Goal: Answer question/provide support: Share knowledge or assist other users

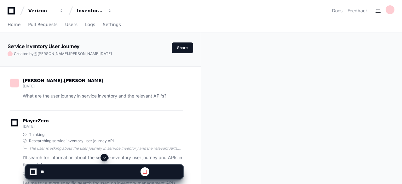
click at [105, 157] on span at bounding box center [104, 157] width 5 height 5
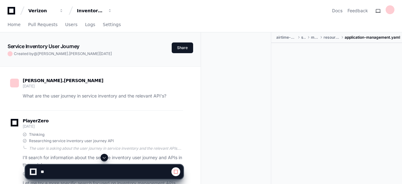
click at [105, 157] on span at bounding box center [104, 157] width 5 height 5
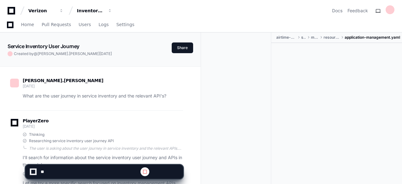
scroll to position [17788, 0]
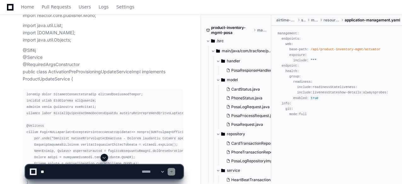
click at [52, 171] on textarea at bounding box center [89, 172] width 101 height 14
paste textarea "**********"
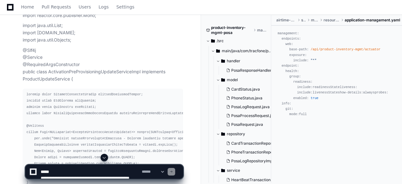
scroll to position [103, 0]
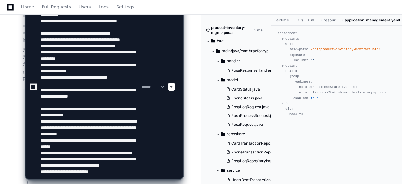
paste textarea "**********"
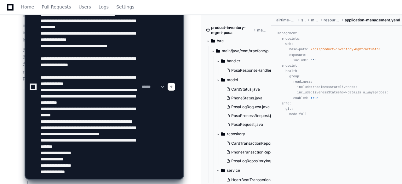
scroll to position [115, 0]
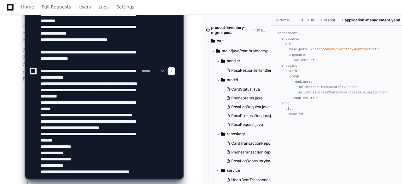
type textarea "**********"
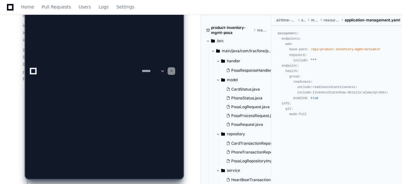
scroll to position [0, 0]
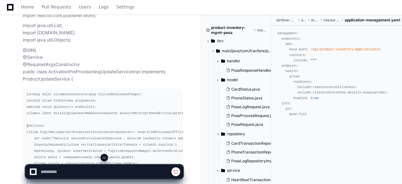
click at [105, 158] on span at bounding box center [104, 157] width 5 height 5
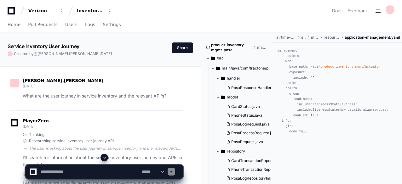
click at [105, 157] on span at bounding box center [104, 157] width 5 height 5
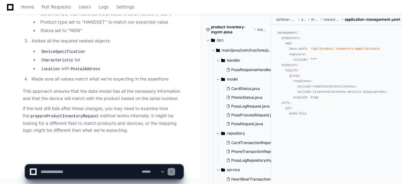
click at [119, 134] on p "If the test still fails after these changes, you may need to examine how the pr…" at bounding box center [103, 119] width 160 height 29
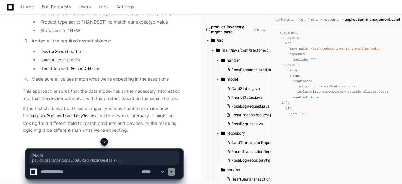
scroll to position [26564, 0]
drag, startPoint x: 26, startPoint y: 81, endPoint x: 29, endPoint y: 113, distance: 31.6
copy div "@Test void populatesProductFieldsWhenDeviceMatches () { // Create a properly co…"
click at [92, 172] on textarea at bounding box center [89, 172] width 101 height 14
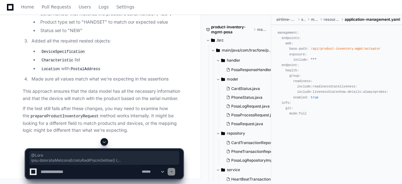
paste textarea "**********"
type textarea "**********"
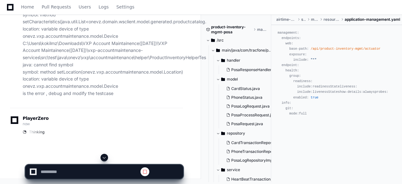
scroll to position [0, 0]
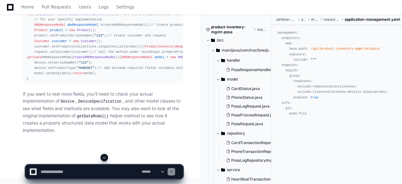
click at [101, 159] on button at bounding box center [105, 158] width 8 height 8
click at [158, 78] on div "@Test void populatesProductFieldsWhenDeviceMatches () { // Get the DMDResponseM…" at bounding box center [102, 44] width 153 height 76
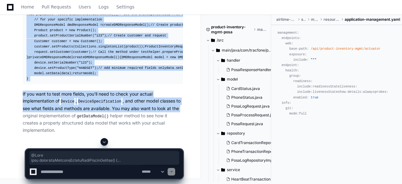
scroll to position [28563, 0]
drag, startPoint x: 26, startPoint y: 25, endPoint x: 39, endPoint y: 114, distance: 90.4
click at [39, 84] on pre "@Test void populatesProductFieldsWhenDeviceMatches () { // Get the DMDResponseM…" at bounding box center [103, 44] width 160 height 81
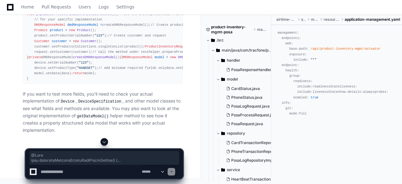
scroll to position [28320, 0]
drag, startPoint x: 26, startPoint y: 39, endPoint x: 32, endPoint y: 111, distance: 72.1
copy div "@Test void populatesProductFieldsWhenDeviceMatches () { // Create a properly co…"
click at [80, 172] on textarea at bounding box center [89, 172] width 101 height 14
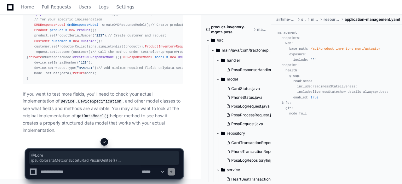
paste textarea "**********"
type textarea "**********"
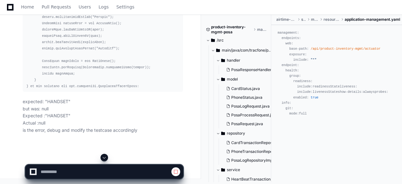
scroll to position [27626, 0]
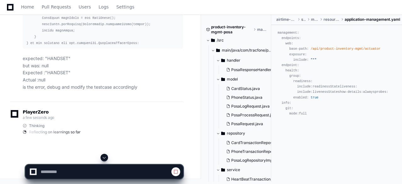
click at [106, 155] on span at bounding box center [104, 157] width 5 height 5
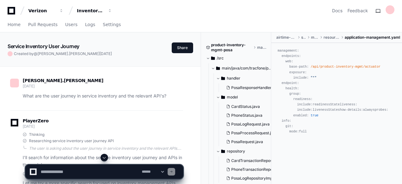
click at [104, 157] on span at bounding box center [104, 157] width 5 height 5
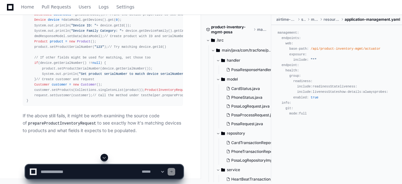
click at [166, 94] on div "@Test void populatesProductFieldsWhenDeviceMatches () { // Use the existing get…" at bounding box center [102, 52] width 153 height 102
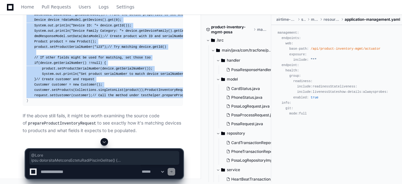
scroll to position [29986, 0]
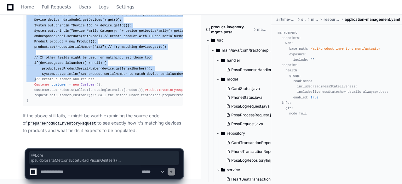
drag, startPoint x: 26, startPoint y: 38, endPoint x: 33, endPoint y: 13, distance: 25.8
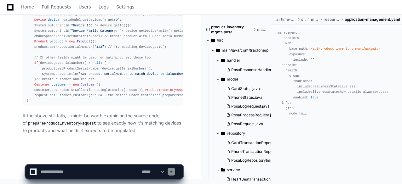
click at [105, 53] on div "@Test void populatesProductFieldsWhenDeviceMatches () { // Use the existing get…" at bounding box center [102, 52] width 153 height 102
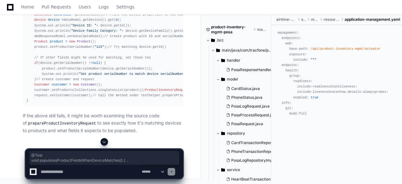
scroll to position [29752, 0]
drag, startPoint x: 26, startPoint y: 40, endPoint x: 29, endPoint y: 84, distance: 44.2
copy div "@Test void populatesProductFieldsWhenDeviceMatches () { // Use the existing get…"
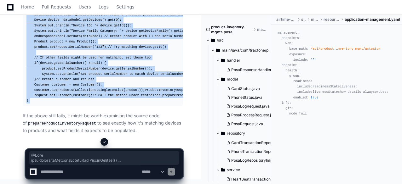
scroll to position [29986, 0]
drag, startPoint x: 25, startPoint y: 59, endPoint x: 29, endPoint y: 101, distance: 42.1
click at [29, 101] on pre "@Test void populatesProductFieldsWhenDeviceMatches () { // Use the existing get…" at bounding box center [103, 52] width 160 height 107
copy div "@Test void populatesProductFieldsWhenDeviceMatches () { // Use the existing get…"
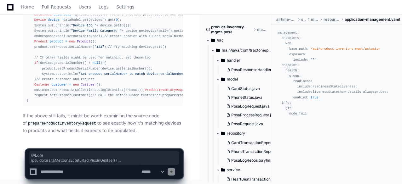
click at [78, 171] on textarea at bounding box center [89, 172] width 101 height 14
paste textarea "**********"
type textarea "**********"
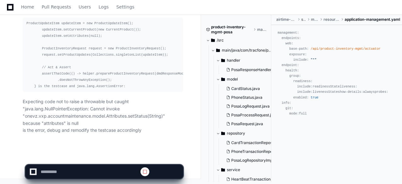
scroll to position [0, 0]
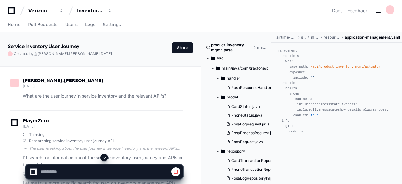
click at [104, 159] on span at bounding box center [104, 157] width 5 height 5
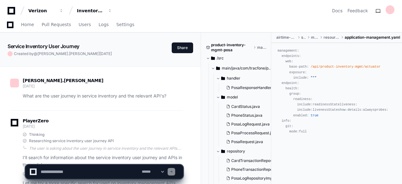
scroll to position [30860, 0]
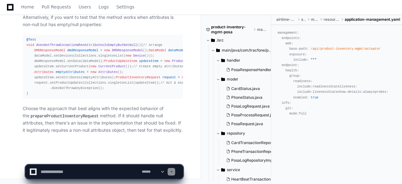
click at [115, 118] on p "Choose the approach that best aligns with the expected behavior of the prepareP…" at bounding box center [103, 119] width 160 height 29
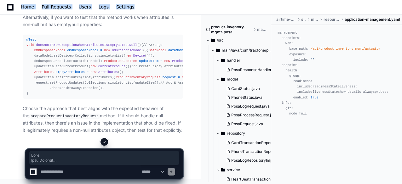
scroll to position [30450, 0]
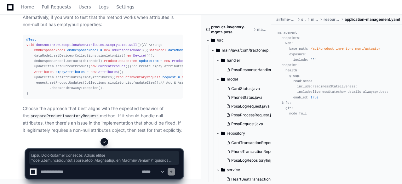
drag, startPoint x: 25, startPoint y: 67, endPoint x: 31, endPoint y: 111, distance: 43.8
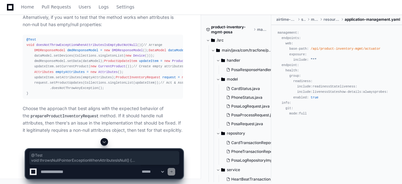
drag, startPoint x: 26, startPoint y: 30, endPoint x: 29, endPoint y: 131, distance: 101.2
copy div "@Test void throwsNullPointerExceptionWhenAttributesIsNull () { // Arrange DMDRe…"
click at [104, 141] on span at bounding box center [104, 142] width 5 height 5
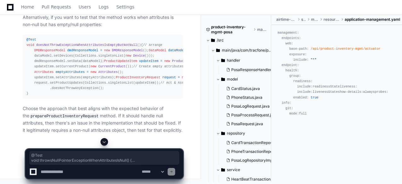
scroll to position [30860, 0]
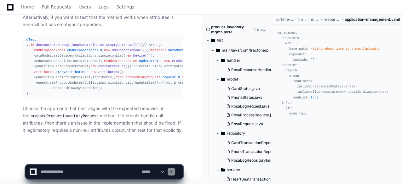
click at [118, 94] on div "@Test void doesNotThrowExceptionWhenAttributesIsEmptyButNotNull () { // Arrange…" at bounding box center [102, 66] width 153 height 59
click at [87, 171] on textarea at bounding box center [89, 172] width 101 height 14
paste textarea "**********"
type textarea "**********"
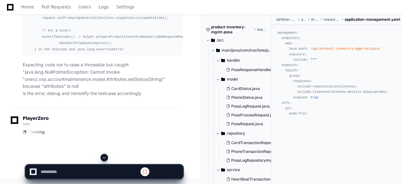
scroll to position [0, 0]
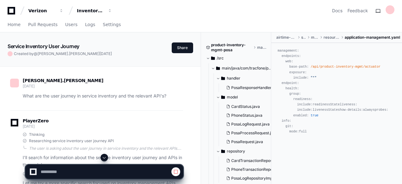
click at [105, 157] on span at bounding box center [104, 157] width 5 height 5
click at [104, 158] on span at bounding box center [104, 157] width 5 height 5
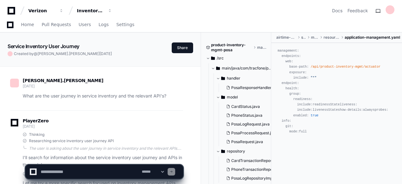
scroll to position [31316, 0]
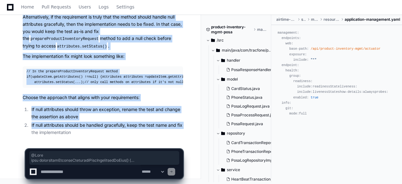
scroll to position [31411, 0]
drag, startPoint x: 25, startPoint y: 61, endPoint x: 41, endPoint y: 26, distance: 38.9
click at [41, 26] on article "Based on the error, it's clear that the method prepareProductInventoryRequest d…" at bounding box center [103, 11] width 160 height 249
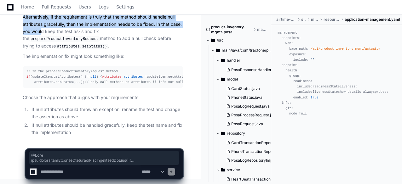
click at [41, 26] on p "Alternatively, if the requirement is truly that the method should handle null a…" at bounding box center [103, 32] width 160 height 36
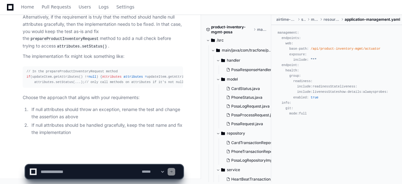
click at [148, 53] on p "The implementation fix might look something like:" at bounding box center [103, 56] width 160 height 7
click at [74, 82] on div "// In the prepareProductInventoryRequest method if (updateItem.getAttributes() …" at bounding box center [102, 77] width 153 height 16
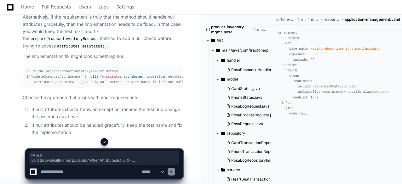
drag, startPoint x: 30, startPoint y: 138, endPoint x: 26, endPoint y: 32, distance: 106.3
copy div "@Test void throwsNullPointerExceptionWhenAttributesIsNull () { // Arrange DMDRe…"
click at [89, 172] on textarea at bounding box center [89, 172] width 101 height 14
paste textarea "**********"
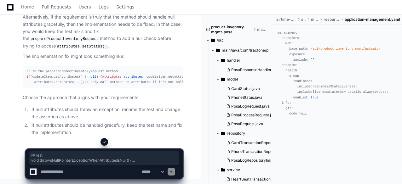
type textarea "**********"
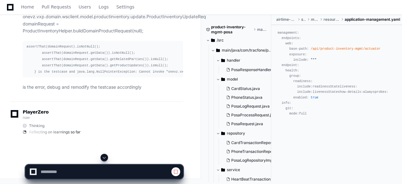
scroll to position [30579, 0]
click at [105, 156] on span at bounding box center [104, 157] width 5 height 5
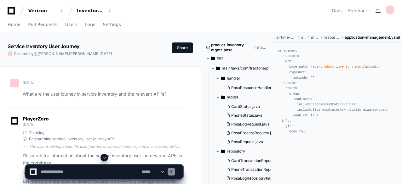
click at [105, 159] on span at bounding box center [104, 157] width 5 height 5
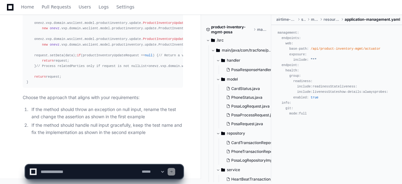
click at [107, 78] on div "public static onevz.vxp.domain.wsclient.model.productinventory.update.ProductIn…" at bounding box center [102, 44] width 153 height 81
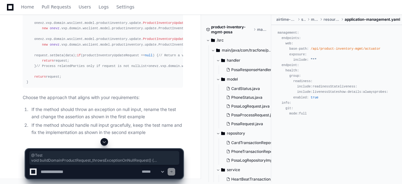
drag, startPoint x: 26, startPoint y: 59, endPoint x: 30, endPoint y: 90, distance: 31.1
copy div "@Test void buildDomainProductRequest_throwsExceptionOnNullRequest () { // Act &…"
click at [88, 171] on textarea at bounding box center [89, 172] width 101 height 14
paste textarea "**********"
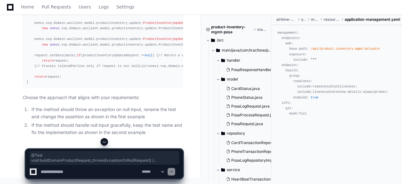
type textarea "**********"
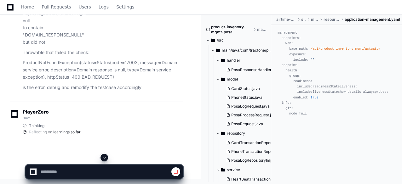
scroll to position [31135, 0]
click at [104, 157] on span at bounding box center [104, 157] width 5 height 5
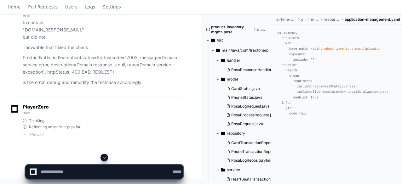
scroll to position [0, 0]
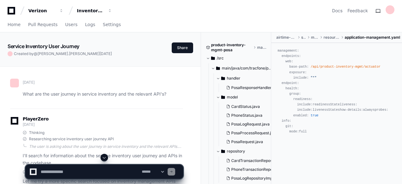
click at [104, 157] on span at bounding box center [104, 157] width 5 height 5
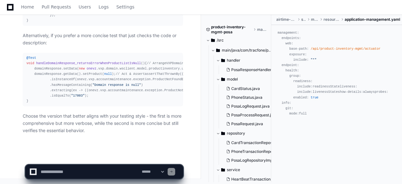
click at [94, 90] on div "@Test void handleDomainResponse_returnsErrorWhenProductListIsNull () { // Arran…" at bounding box center [102, 79] width 153 height 49
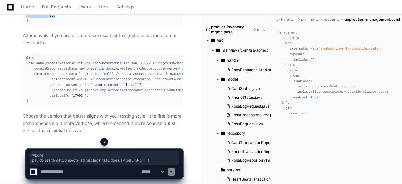
drag, startPoint x: 26, startPoint y: 53, endPoint x: 59, endPoint y: 137, distance: 89.9
copy div "@Test void handleDomainResponse_returnsErrorWhenProductListIsNull () { // Arran…"
click at [87, 174] on textarea at bounding box center [89, 172] width 101 height 14
paste textarea "**********"
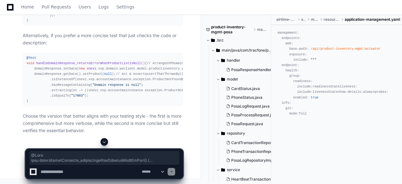
type textarea "**********"
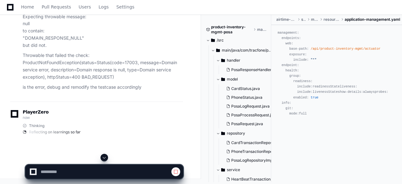
scroll to position [31815, 0]
click at [105, 158] on span at bounding box center [104, 157] width 5 height 5
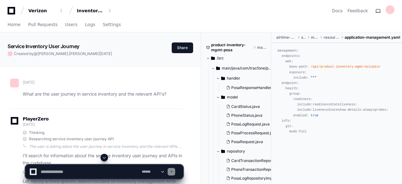
click at [105, 157] on span at bounding box center [104, 157] width 5 height 5
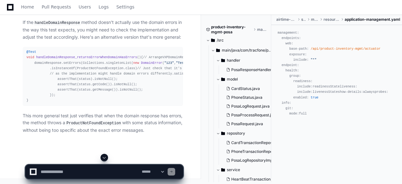
click at [104, 156] on span at bounding box center [104, 157] width 5 height 5
click at [74, 99] on div "@Test void handleDomainResponse_returnsErrorWhenDomainHasErrors () { // Arrange…" at bounding box center [102, 76] width 153 height 54
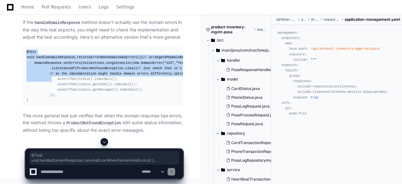
drag, startPoint x: 26, startPoint y: 43, endPoint x: 48, endPoint y: 128, distance: 87.2
click at [48, 106] on pre "@Test void handleDomainResponse_returnsErrorWhenDomainHasErrors () { // Arrange…" at bounding box center [103, 76] width 160 height 59
click at [48, 103] on div "@Test void handleDomainResponse_returnsErrorWhenDomainHasErrors () { // Arrange…" at bounding box center [102, 76] width 153 height 54
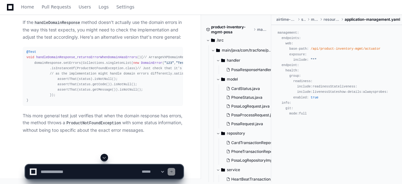
scroll to position [33385, 0]
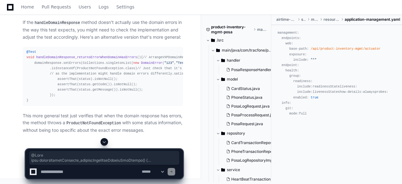
drag, startPoint x: 26, startPoint y: 31, endPoint x: 28, endPoint y: 137, distance: 106.2
click at [28, 106] on pre "@Test void handleDomainResponse_returnsErrorWhenDomainHasErrors () { // Arrange…" at bounding box center [103, 76] width 160 height 59
copy div "@Test void handleDomainResponse_returnsErrorWhenDomainHasErrors () { // Arrange…"
click at [80, 174] on textarea at bounding box center [89, 172] width 101 height 14
paste textarea "**********"
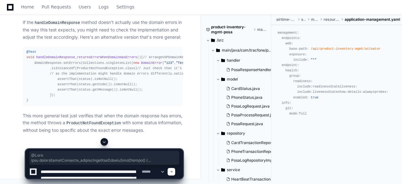
scroll to position [27, 0]
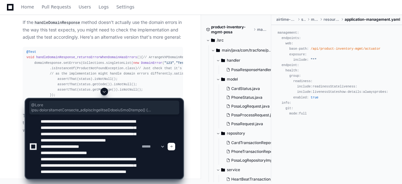
type textarea "**********"
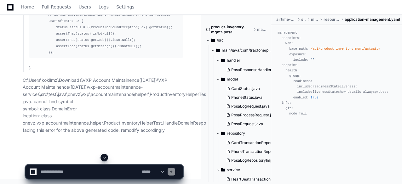
scroll to position [0, 0]
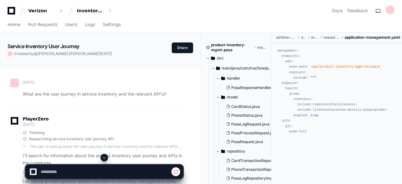
click at [105, 158] on span at bounding box center [104, 157] width 5 height 5
click at [104, 159] on span at bounding box center [104, 157] width 5 height 5
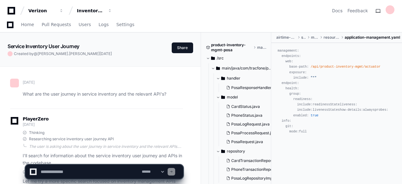
scroll to position [34041, 0]
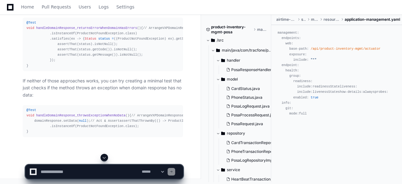
click at [119, 69] on div "@Test void handleDomainResponse_returnsErrorWhenDomainHasErrors () { // Arrange…" at bounding box center [102, 44] width 153 height 49
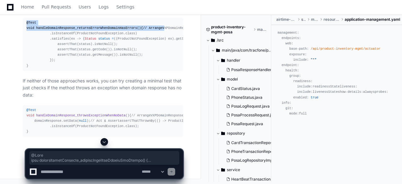
scroll to position [33927, 0]
drag, startPoint x: 26, startPoint y: 51, endPoint x: 28, endPoint y: 116, distance: 64.3
click at [86, 172] on textarea at bounding box center [89, 172] width 101 height 14
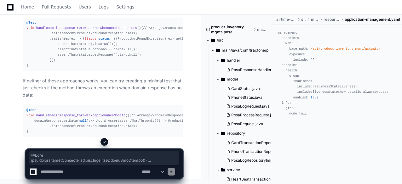
paste textarea "**********"
type textarea "**********"
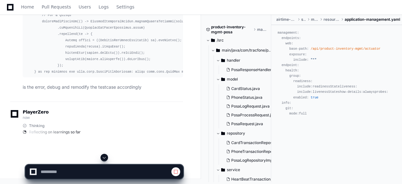
scroll to position [33233, 0]
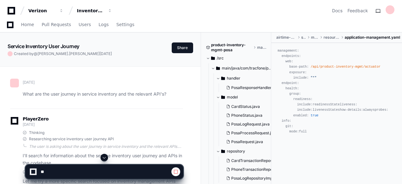
scroll to position [33233, 0]
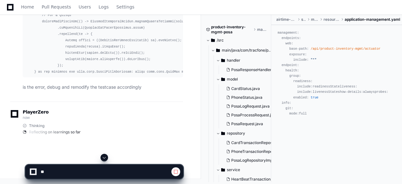
click at [105, 157] on span at bounding box center [104, 157] width 5 height 5
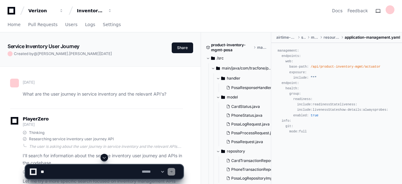
click at [105, 157] on span at bounding box center [104, 157] width 5 height 5
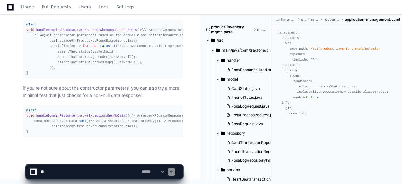
click at [71, 48] on div "@Test void handleDomainResponse_returnsErrorWhenDomainHasErrors () { // Arrange…" at bounding box center [102, 49] width 153 height 54
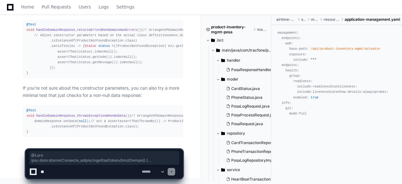
drag, startPoint x: 25, startPoint y: 45, endPoint x: 14, endPoint y: 189, distance: 144.2
click at [56, 136] on pre "@Test void handleDomainResponse_throwsExceptionWhenNoData () { // Arrange VXPDo…" at bounding box center [103, 122] width 160 height 32
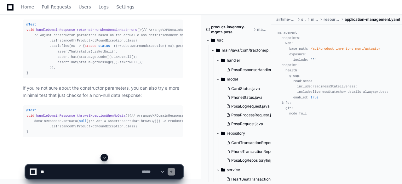
scroll to position [34786, 0]
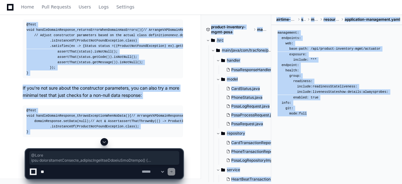
drag, startPoint x: 29, startPoint y: 157, endPoint x: 25, endPoint y: 23, distance: 134.0
copy app-player-page "@Test void handleDomainResponse_returnsErrorWhenDomainHasErrors () { // Arrange…"
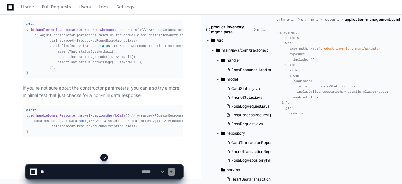
scroll to position [34748, 0]
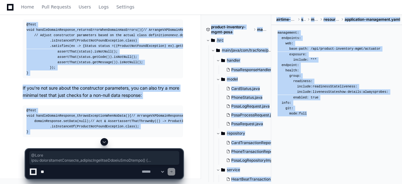
drag, startPoint x: 26, startPoint y: 58, endPoint x: 28, endPoint y: 141, distance: 82.9
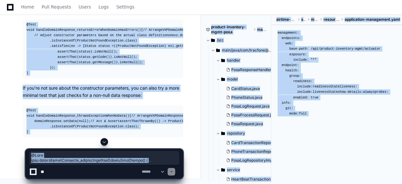
scroll to position [34821, 0]
drag, startPoint x: 26, startPoint y: 58, endPoint x: 29, endPoint y: 121, distance: 63.1
copy div "@Test void handleDomainResponse_returnsErrorWhenDomainHasErrors () { // Arrange…"
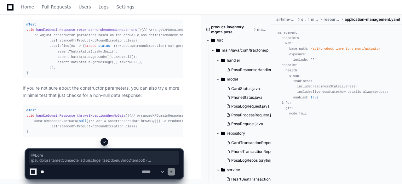
click at [86, 171] on textarea at bounding box center [89, 172] width 101 height 14
paste textarea "**********"
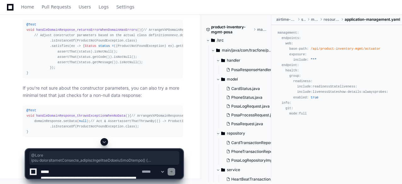
scroll to position [103, 0]
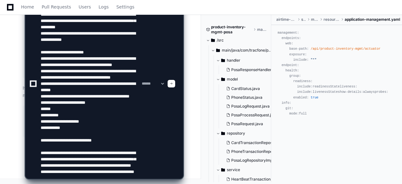
type textarea "**********"
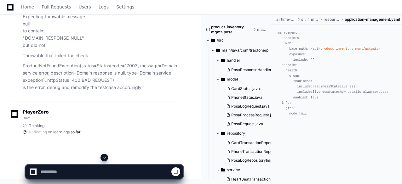
scroll to position [34128, 0]
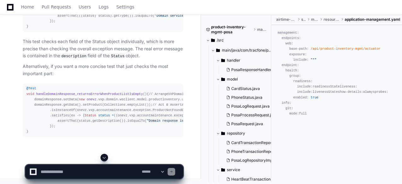
click at [105, 158] on span at bounding box center [104, 157] width 5 height 5
click at [136, 106] on div "@Test void handleDomainResponse_returnsErrorWhenProductListIsEmpty () { // Arra…" at bounding box center [102, 110] width 153 height 49
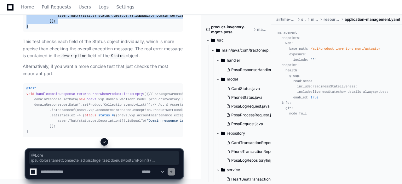
drag, startPoint x: 26, startPoint y: 41, endPoint x: 29, endPoint y: 131, distance: 89.6
copy div "@Test void handleDomainResponse_returnsErrorWhenProductListIsEmpty () { // Arra…"
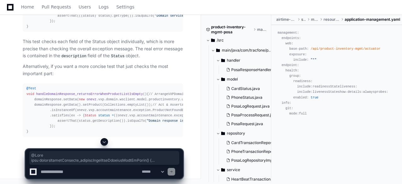
click at [86, 173] on textarea at bounding box center [89, 172] width 101 height 14
paste textarea "**********"
type textarea "**********"
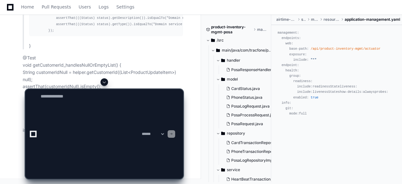
scroll to position [0, 0]
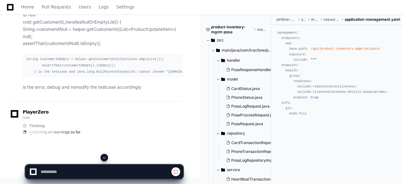
click at [103, 159] on span at bounding box center [104, 157] width 5 height 5
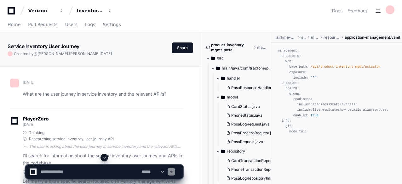
click at [103, 157] on span at bounding box center [104, 157] width 5 height 5
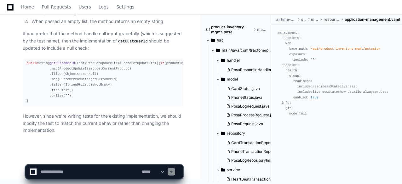
click at [120, 100] on div "public String getCustomerId (List<ProductUpdateItem> productUpdateItem) { if (p…" at bounding box center [102, 82] width 153 height 43
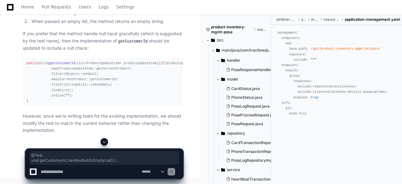
drag, startPoint x: 26, startPoint y: 74, endPoint x: 28, endPoint y: 128, distance: 54.6
copy div "@Test void getCustomerId_handlesNullOrEmptyList () { // Test with null - should…"
click at [82, 172] on textarea at bounding box center [89, 172] width 101 height 14
paste textarea "**********"
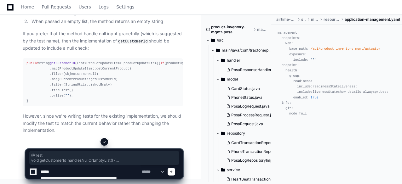
scroll to position [96, 0]
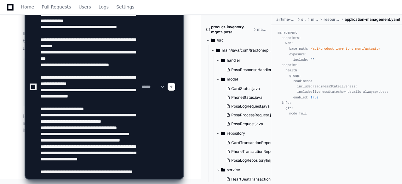
type textarea "**********"
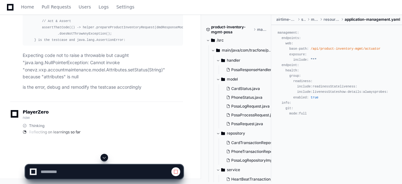
scroll to position [35533, 0]
click at [105, 158] on span at bounding box center [104, 157] width 5 height 5
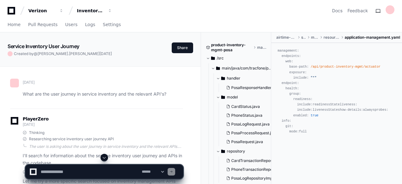
click at [105, 157] on span at bounding box center [104, 157] width 5 height 5
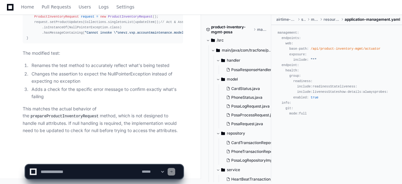
click at [91, 104] on article "The test doesNothingWhenAttributesIsNull is expecting that the prepareProductIn…" at bounding box center [103, 24] width 160 height 219
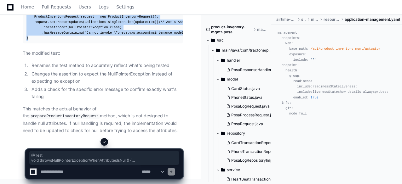
drag, startPoint x: 38, startPoint y: 62, endPoint x: 28, endPoint y: 125, distance: 64.4
click at [28, 44] on pre "@Test void throwsNullPointerExceptionWhenAttributesIsNull () { // Arrange DMDRe…" at bounding box center [103, 5] width 160 height 75
copy div "@Test void throwsNullPointerExceptionWhenAttributesIsNull () { // Arrange DMDRe…"
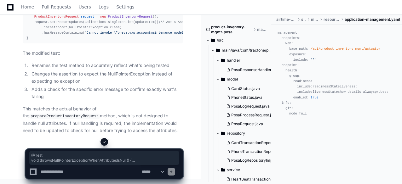
click at [59, 171] on textarea at bounding box center [89, 172] width 101 height 14
paste textarea "**********"
type textarea "**********"
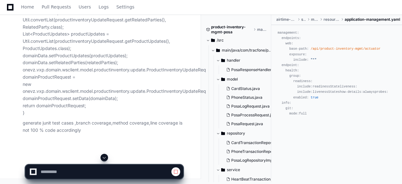
scroll to position [36304, 0]
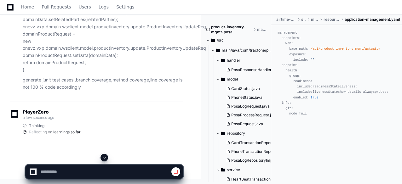
click at [105, 157] on span at bounding box center [104, 157] width 5 height 5
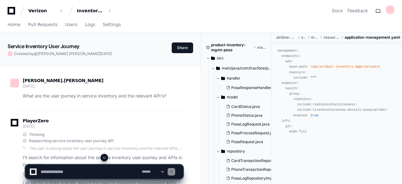
click at [102, 156] on span at bounding box center [104, 157] width 5 height 5
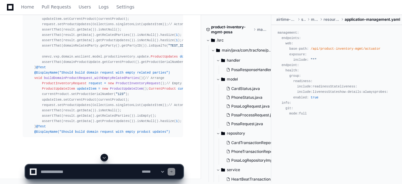
click at [104, 158] on span at bounding box center [104, 157] width 5 height 5
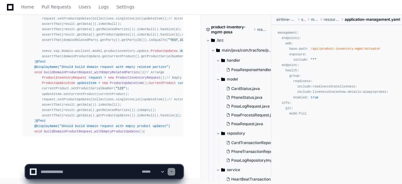
scroll to position [37949, 0]
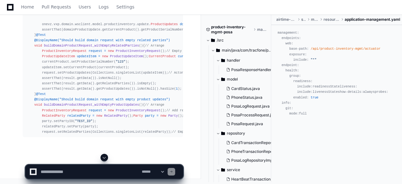
click at [105, 157] on span at bounding box center [104, 157] width 5 height 5
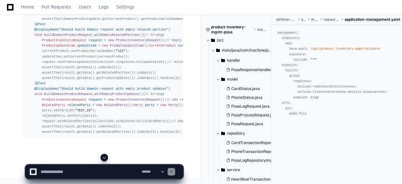
click at [105, 157] on span at bounding box center [104, 157] width 5 height 5
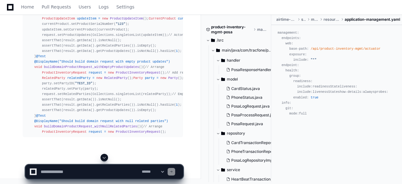
click at [105, 157] on span at bounding box center [104, 157] width 5 height 5
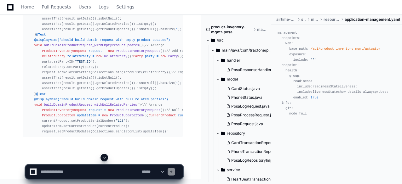
click at [105, 157] on span at bounding box center [104, 157] width 5 height 5
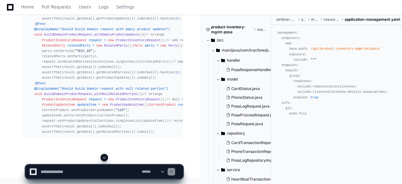
click at [105, 157] on span at bounding box center [104, 157] width 5 height 5
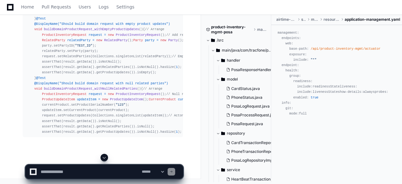
scroll to position [38208, 0]
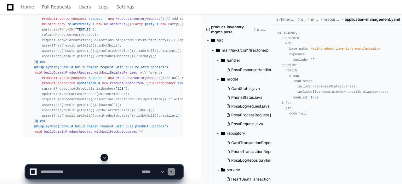
click at [105, 157] on span at bounding box center [104, 157] width 5 height 5
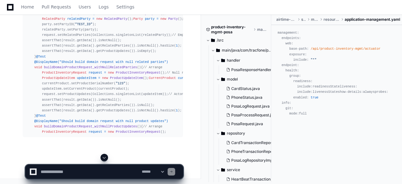
click at [105, 157] on span at bounding box center [104, 157] width 5 height 5
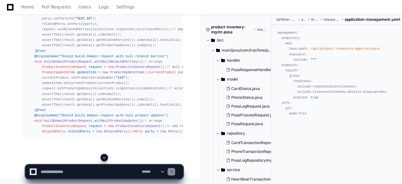
click at [105, 157] on span at bounding box center [104, 157] width 5 height 5
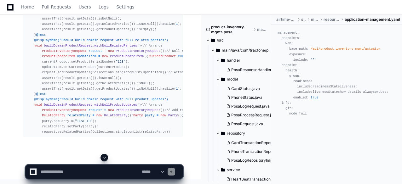
click at [105, 157] on span at bounding box center [104, 157] width 5 height 5
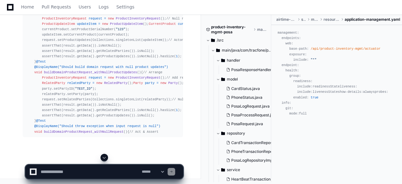
click at [105, 157] on span at bounding box center [104, 157] width 5 height 5
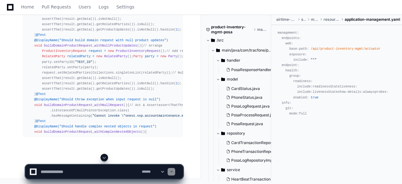
click at [105, 157] on span at bounding box center [104, 157] width 5 height 5
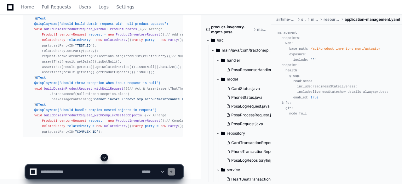
click at [105, 157] on span at bounding box center [104, 157] width 5 height 5
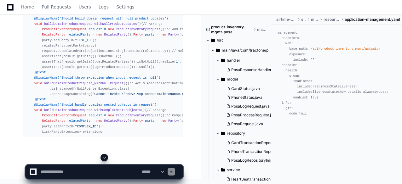
scroll to position [38478, 0]
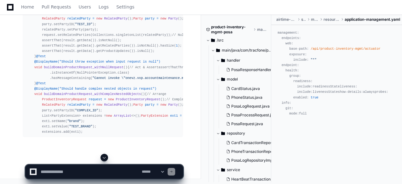
click at [105, 157] on span at bounding box center [104, 157] width 5 height 5
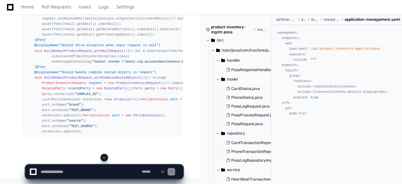
click at [105, 157] on span at bounding box center [104, 157] width 5 height 5
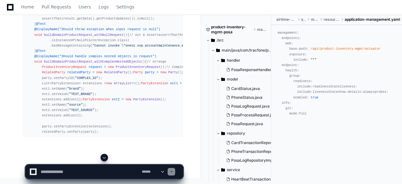
click at [105, 157] on span at bounding box center [104, 157] width 5 height 5
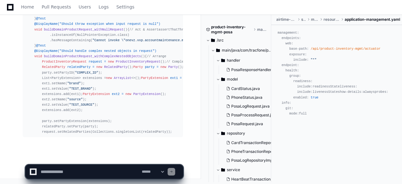
scroll to position [38554, 0]
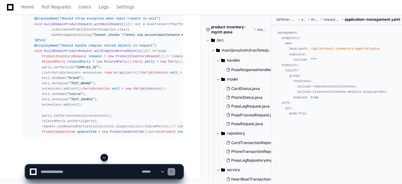
click at [105, 157] on span at bounding box center [104, 157] width 5 height 5
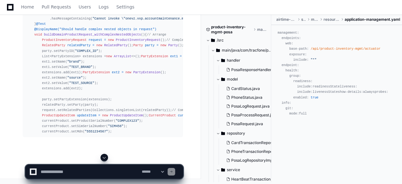
click at [105, 157] on span at bounding box center [104, 157] width 5 height 5
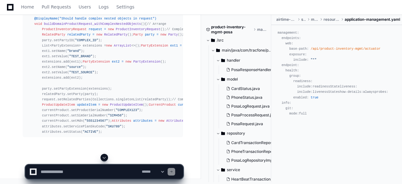
click at [105, 157] on span at bounding box center [104, 157] width 5 height 5
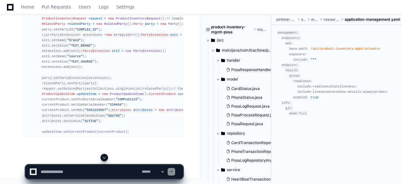
scroll to position [38624, 0]
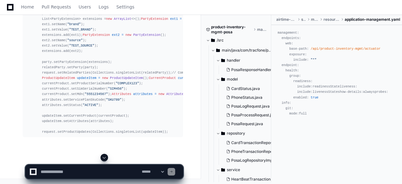
click at [105, 157] on span at bounding box center [104, 157] width 5 height 5
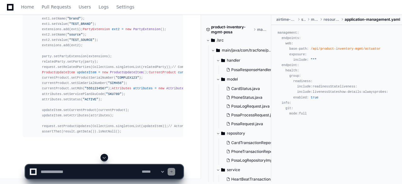
click at [105, 157] on span at bounding box center [104, 157] width 5 height 5
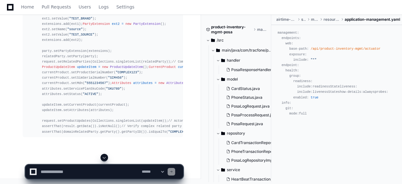
click at [105, 157] on span at bounding box center [104, 157] width 5 height 5
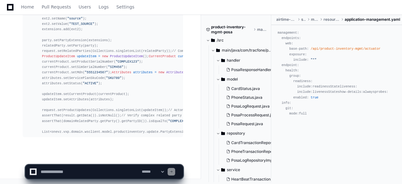
scroll to position [38721, 0]
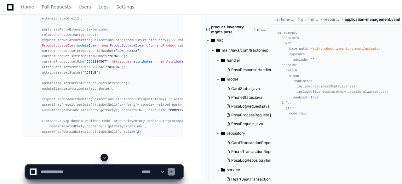
click at [105, 157] on span at bounding box center [104, 157] width 5 height 5
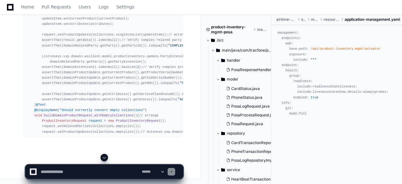
click at [105, 158] on span at bounding box center [104, 157] width 5 height 5
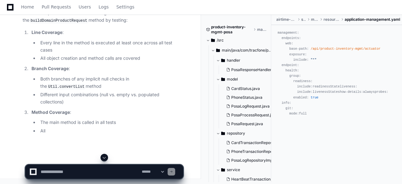
click at [105, 158] on span at bounding box center [104, 157] width 5 height 5
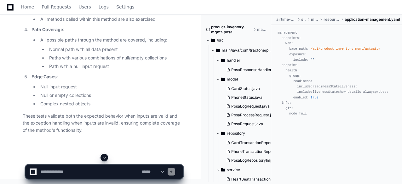
scroll to position [37644, 0]
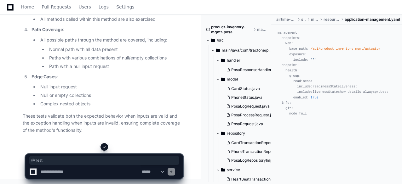
drag, startPoint x: 33, startPoint y: 65, endPoint x: 34, endPoint y: 69, distance: 4.5
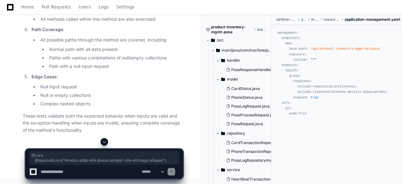
scroll to position [38975, 0]
drag, startPoint x: 33, startPoint y: 39, endPoint x: 30, endPoint y: 57, distance: 18.8
copy div "@Test @DisplayName("Should build valid domain request with all data present") v…"
